Goal: Information Seeking & Learning: Learn about a topic

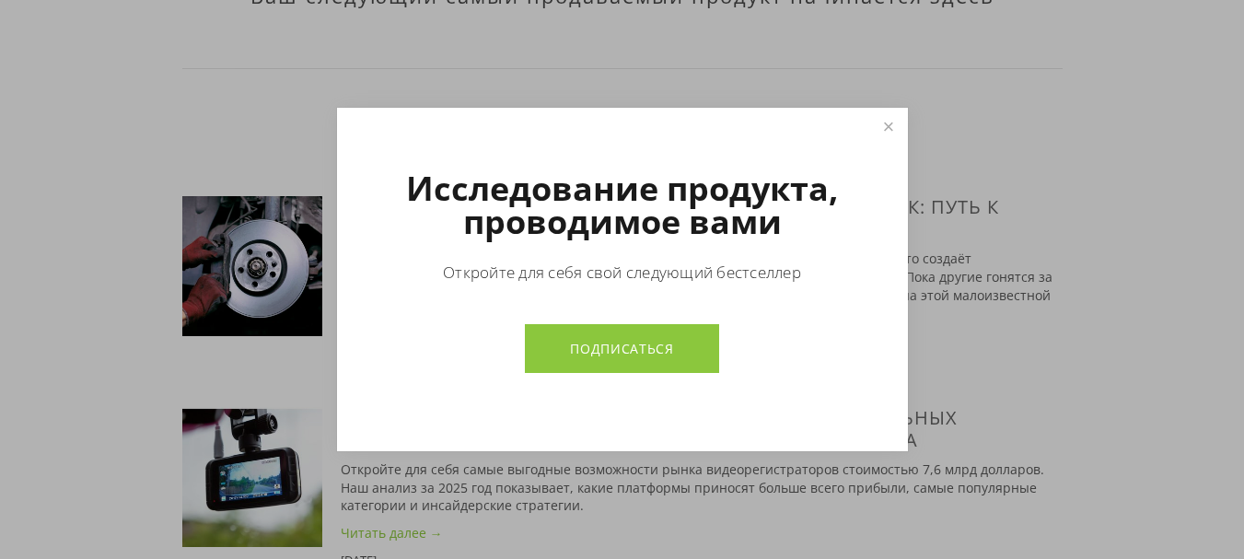
scroll to position [1012, 0]
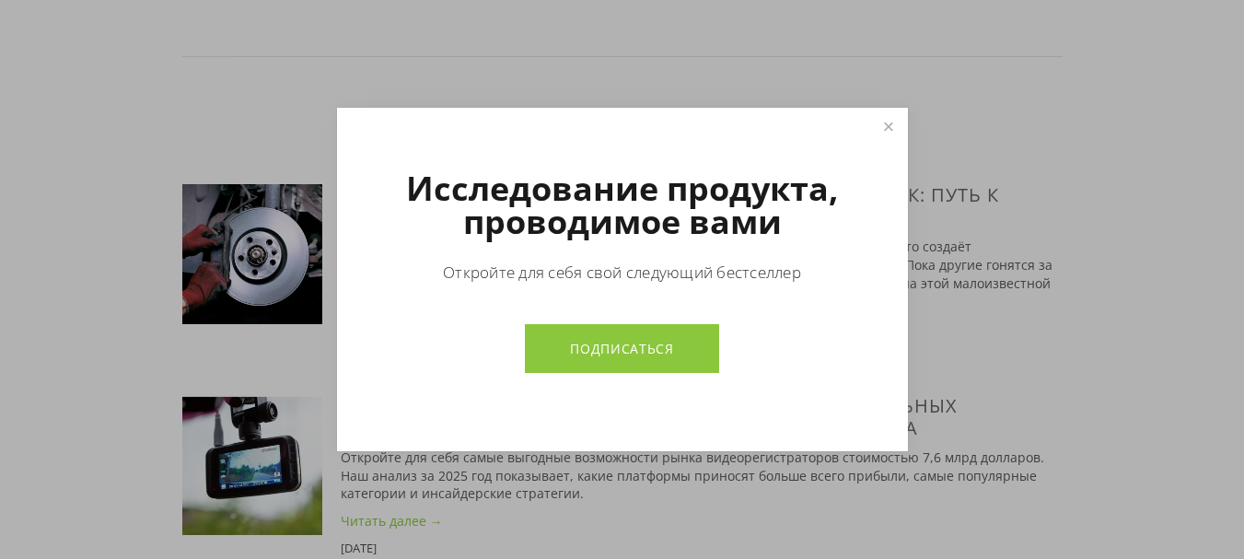
click at [893, 127] on link "Закрывать" at bounding box center [888, 126] width 32 height 32
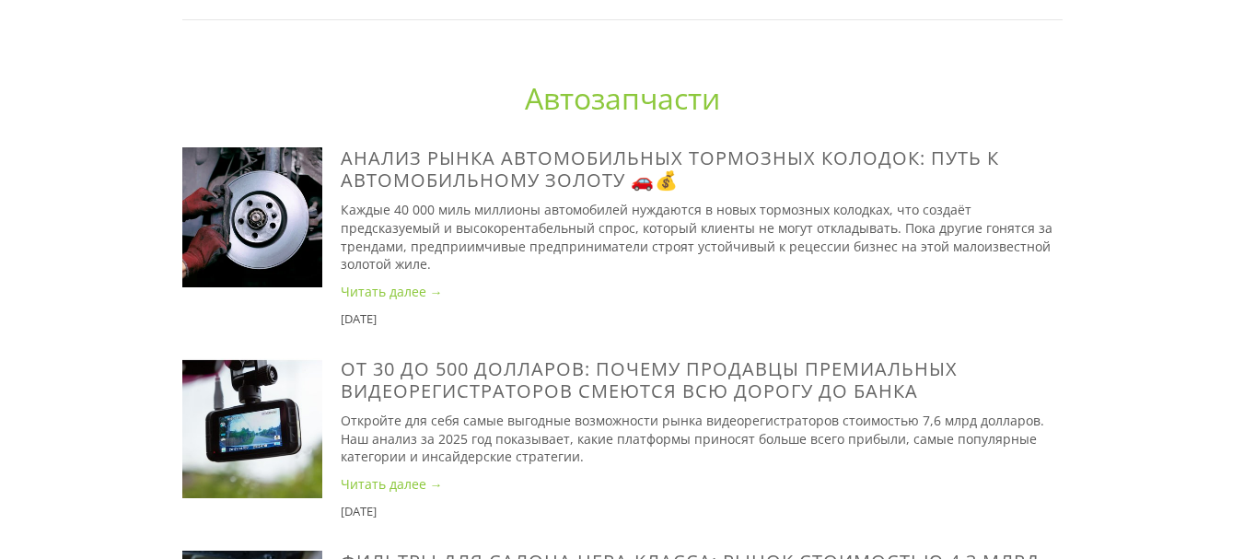
scroll to position [1105, 0]
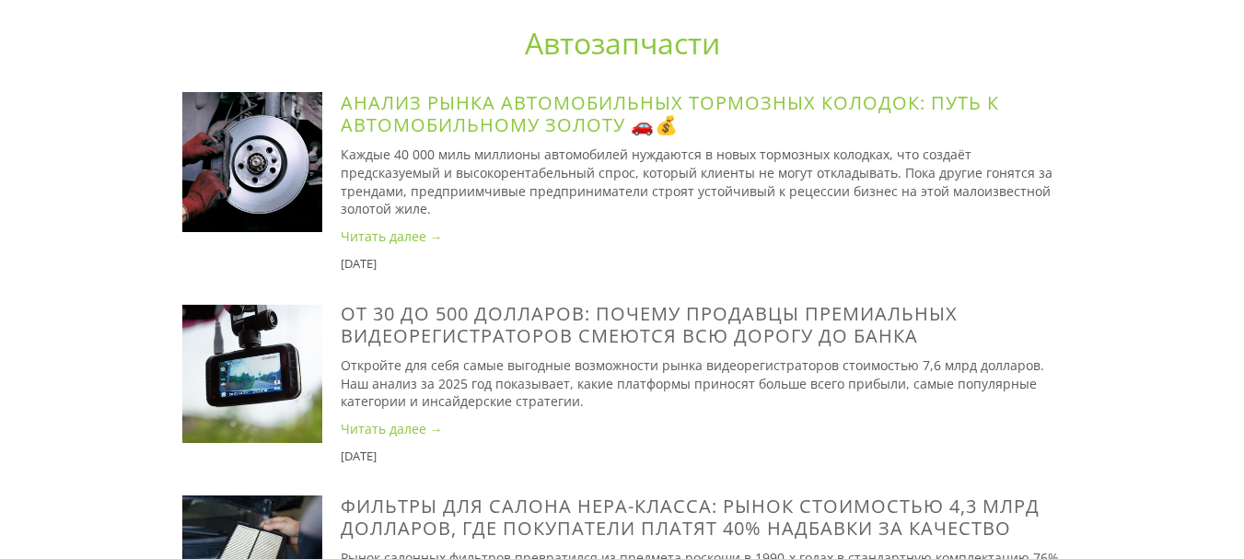
click at [562, 115] on font "Анализ рынка автомобильных тормозных колодок: путь к автомобильному золоту 🚗💰" at bounding box center [670, 113] width 658 height 47
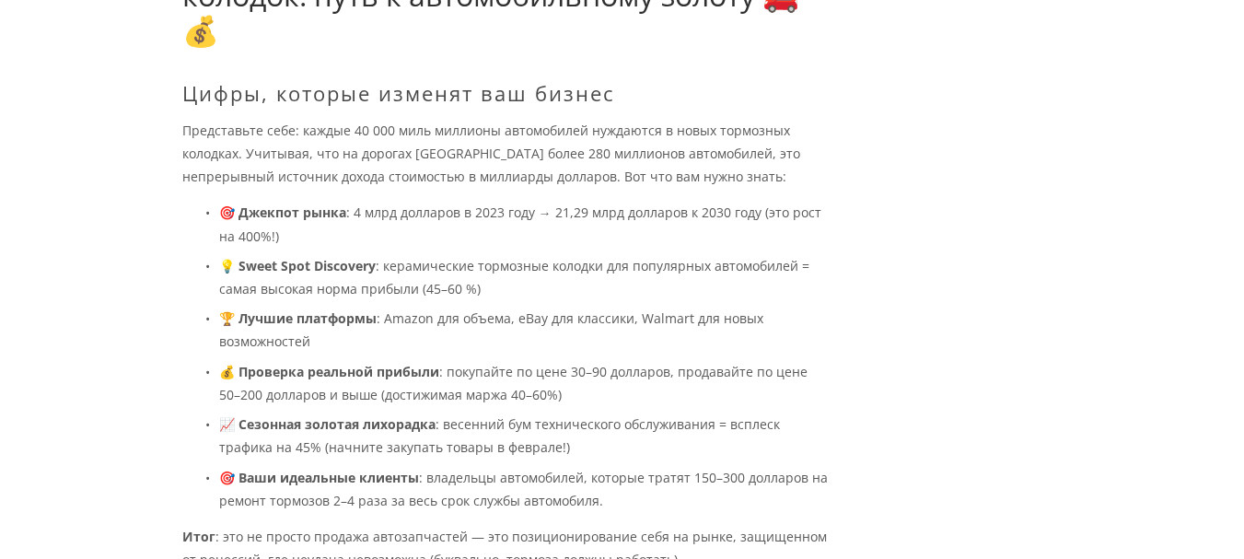
scroll to position [53, 0]
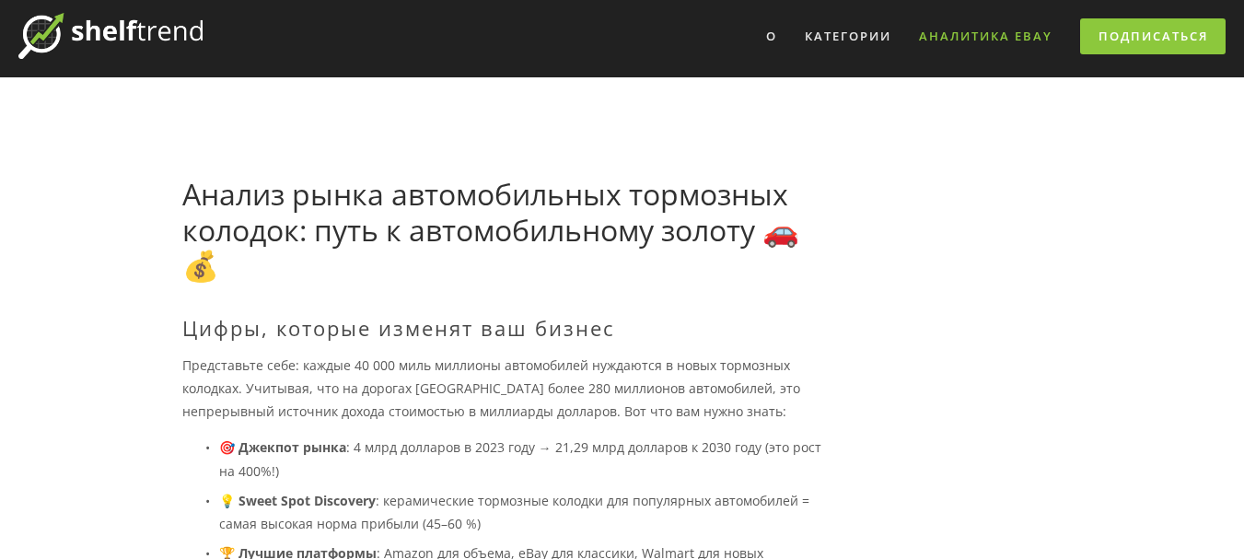
click at [966, 36] on font "Аналитика eBay" at bounding box center [985, 36] width 133 height 17
